Goal: Task Accomplishment & Management: Use online tool/utility

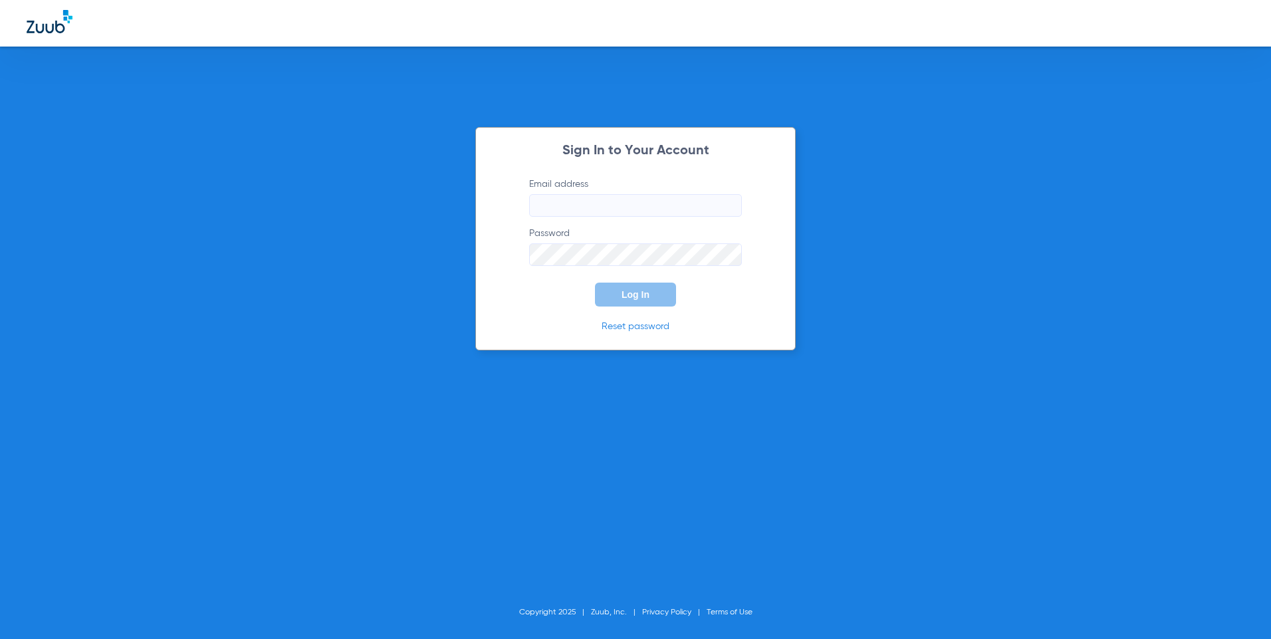
click at [565, 211] on input "Email address" at bounding box center [635, 205] width 213 height 23
click at [540, 209] on input "Infinitydentalutah@gmail.com" at bounding box center [635, 205] width 213 height 23
click at [709, 207] on input "Infinitydentalutah@gmail.com" at bounding box center [635, 205] width 213 height 23
drag, startPoint x: 671, startPoint y: 211, endPoint x: 406, endPoint y: 215, distance: 265.3
click at [406, 215] on div "Sign In to Your Account Email address Invalid email address Infinitydentalutah@…" at bounding box center [635, 319] width 1271 height 639
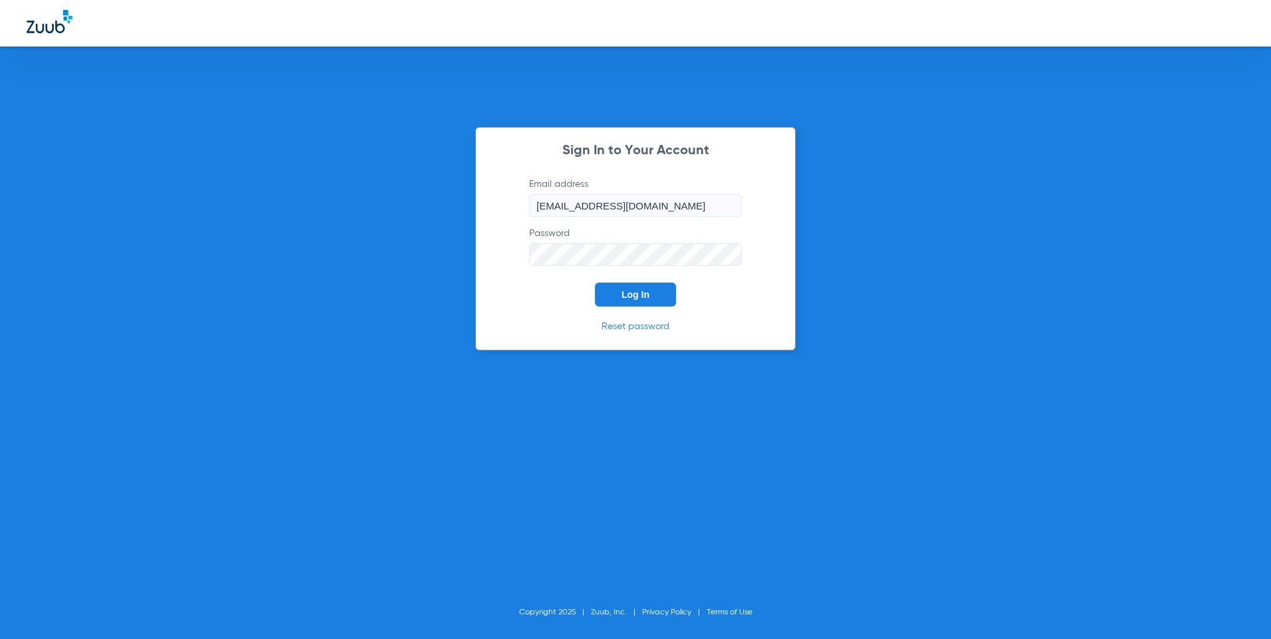
type input "infinitydentalutah@gmail.com"
click at [616, 300] on button "Log In" at bounding box center [635, 295] width 81 height 24
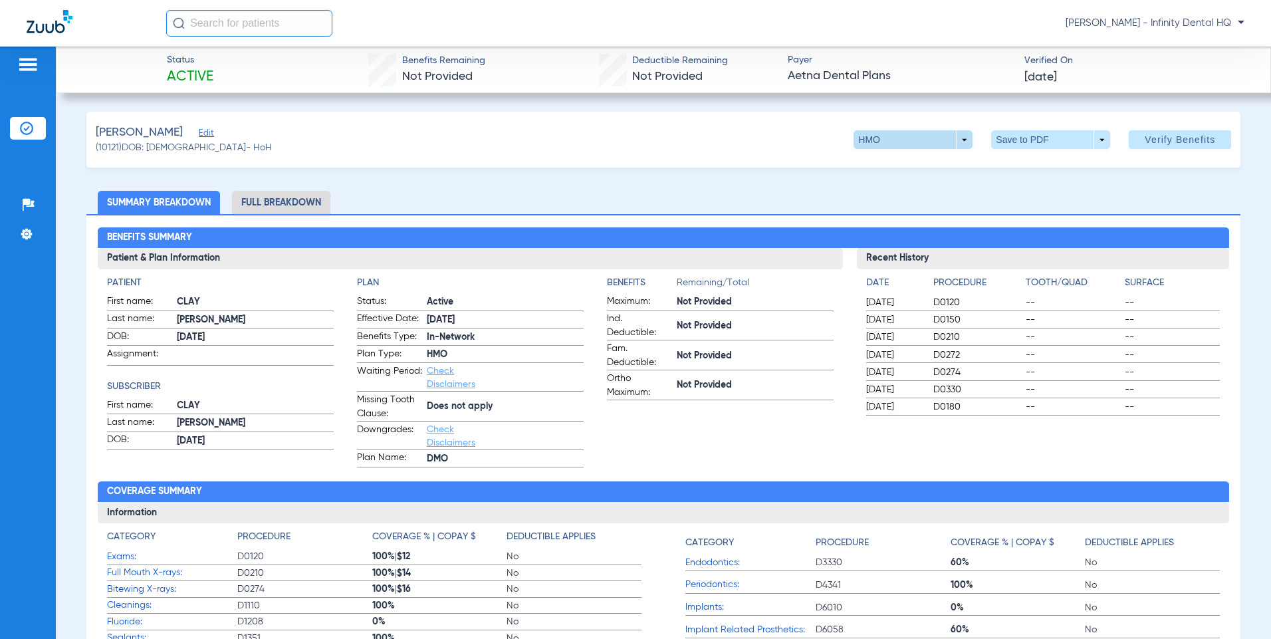
click at [909, 151] on span at bounding box center [913, 140] width 32 height 32
click at [877, 166] on span "HMO" at bounding box center [887, 166] width 62 height 9
click at [1149, 139] on span "Verify Benefits" at bounding box center [1180, 139] width 70 height 11
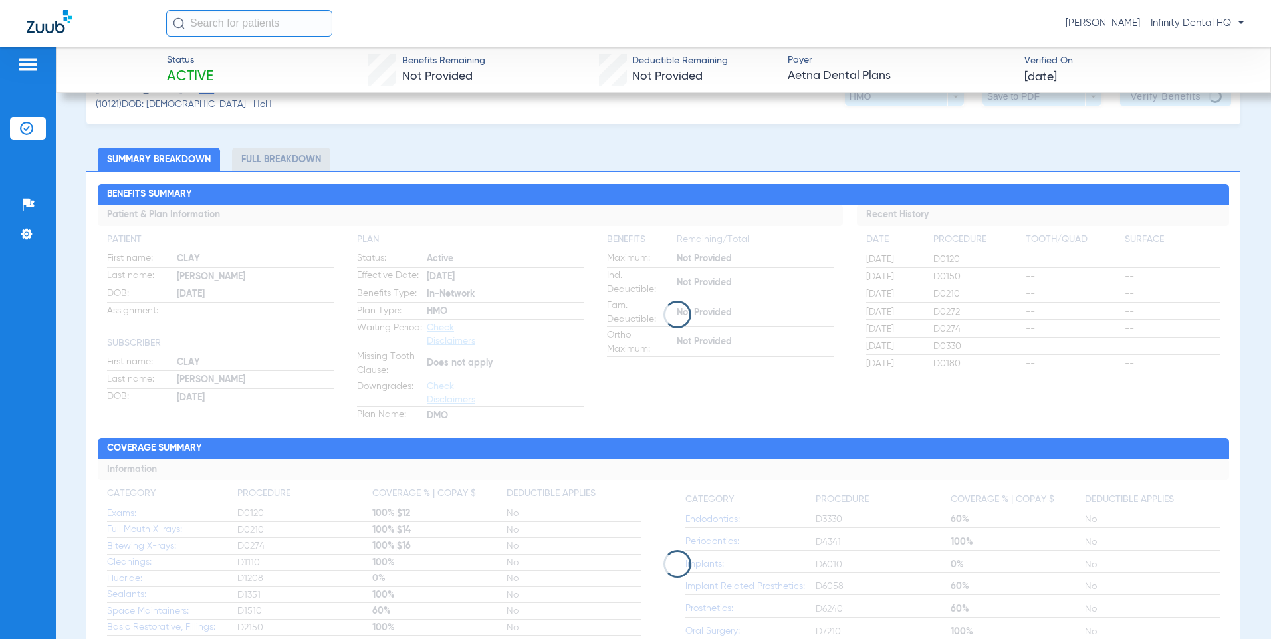
scroll to position [66, 0]
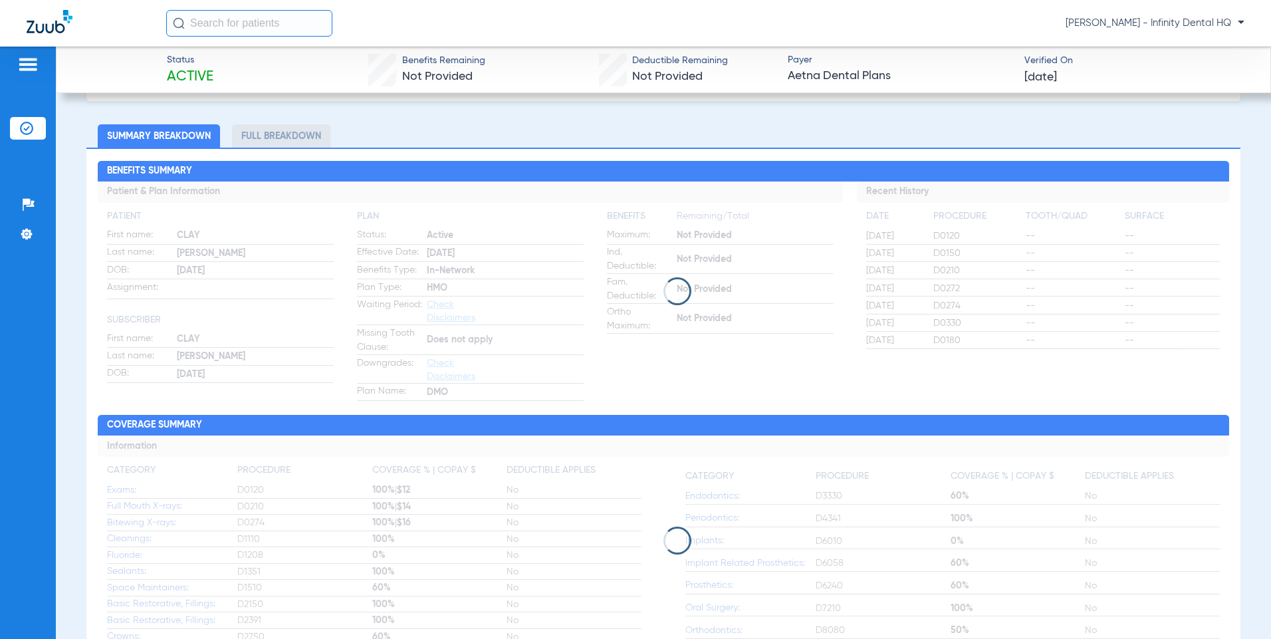
click at [301, 144] on li "Full Breakdown" at bounding box center [281, 135] width 98 height 23
click at [27, 118] on li "Insurance Verification" at bounding box center [28, 128] width 36 height 23
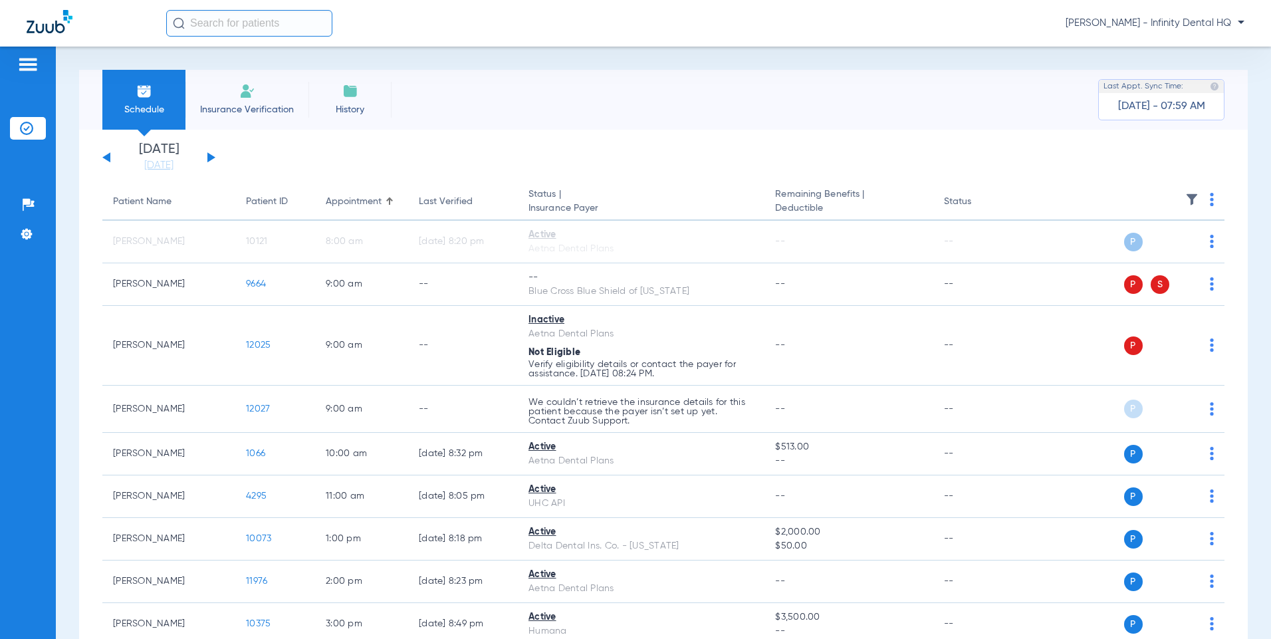
click at [239, 83] on img at bounding box center [247, 91] width 16 height 16
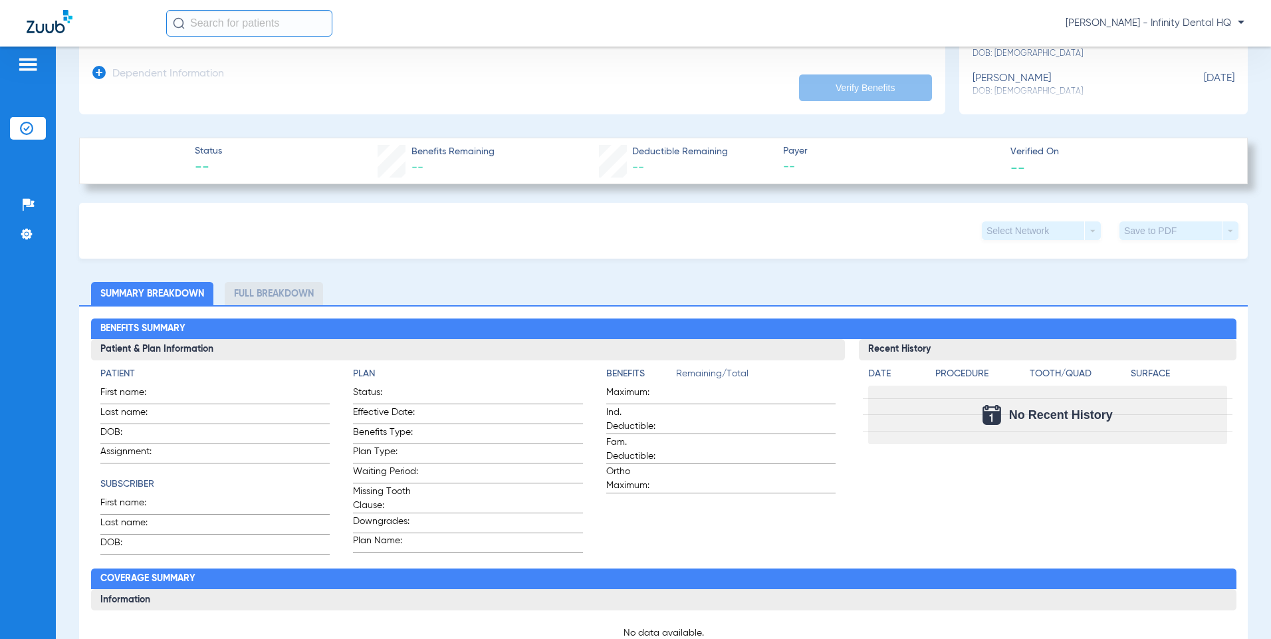
scroll to position [332, 0]
click at [238, 291] on li "Full Breakdown" at bounding box center [274, 292] width 98 height 23
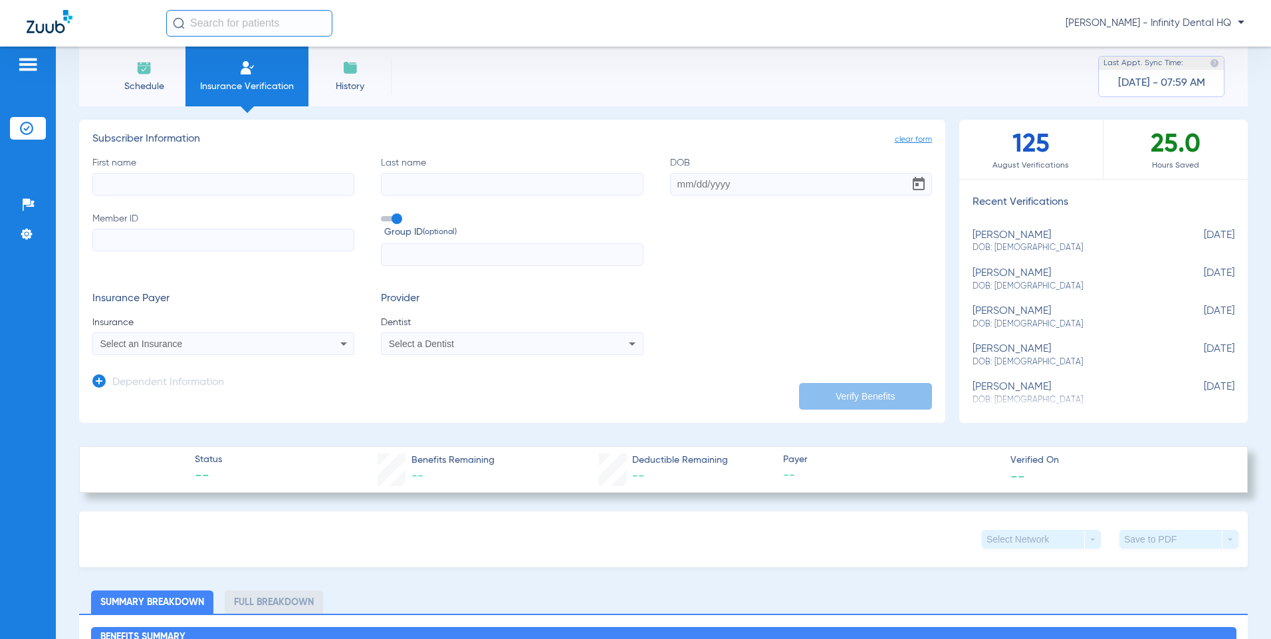
scroll to position [0, 0]
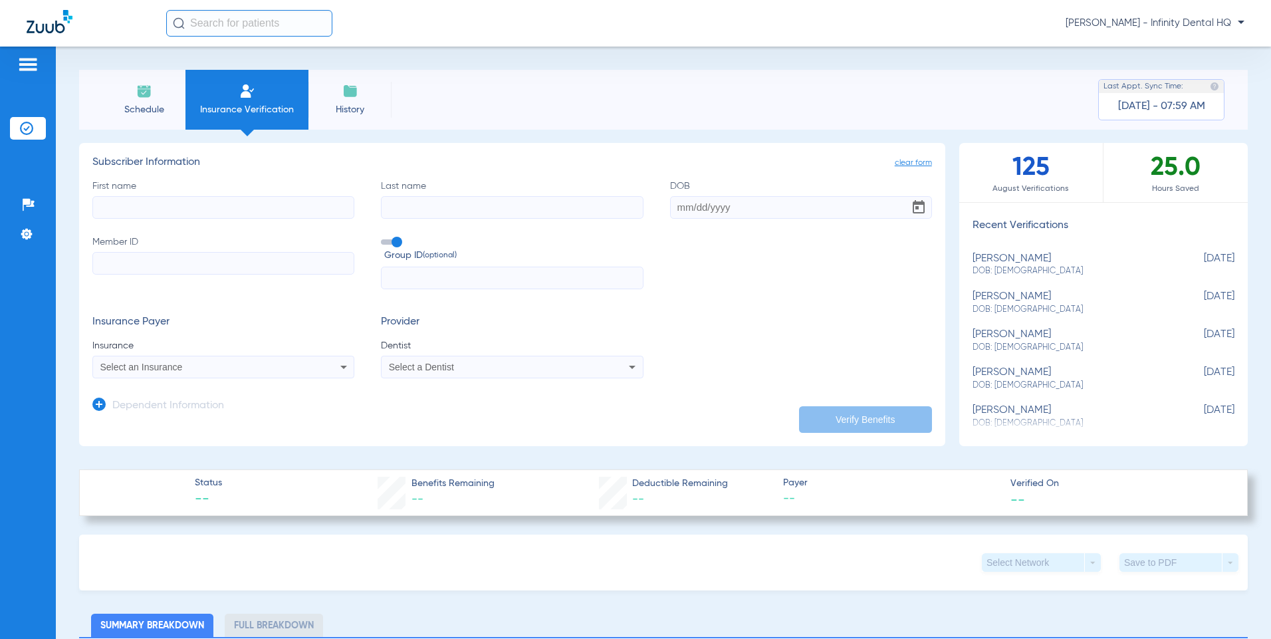
click at [357, 96] on img at bounding box center [350, 91] width 16 height 16
